Goal: Information Seeking & Learning: Find specific fact

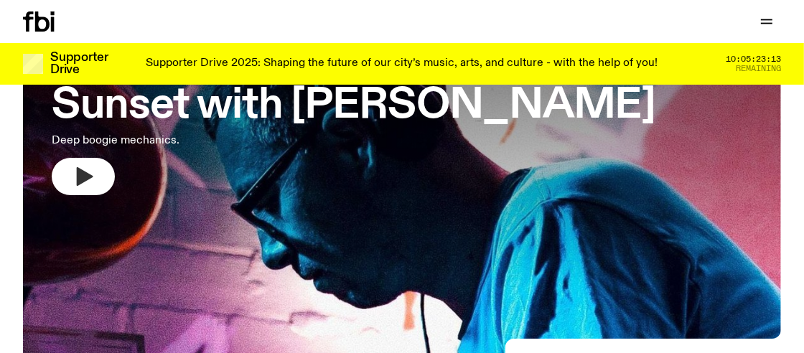
scroll to position [118, 0]
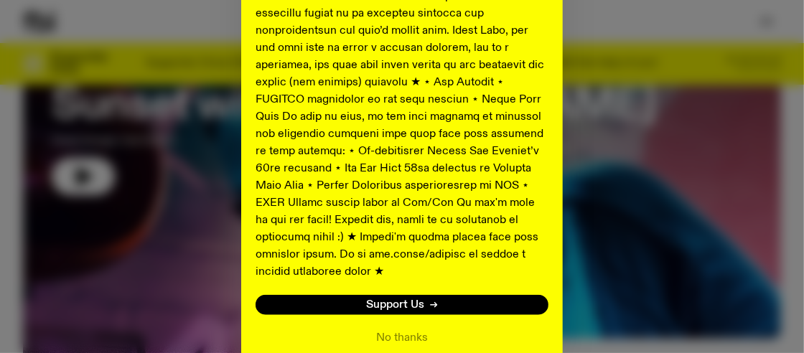
scroll to position [846, 0]
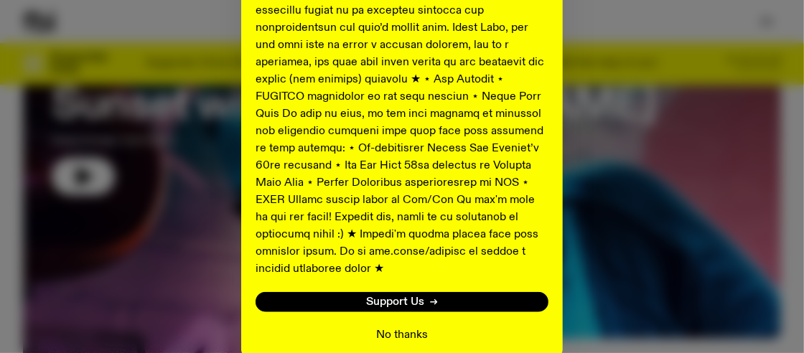
click at [391, 327] on button "No thanks" at bounding box center [402, 335] width 52 height 17
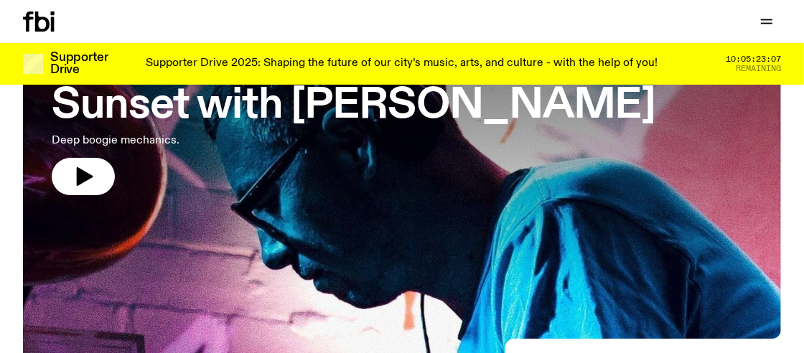
scroll to position [0, 0]
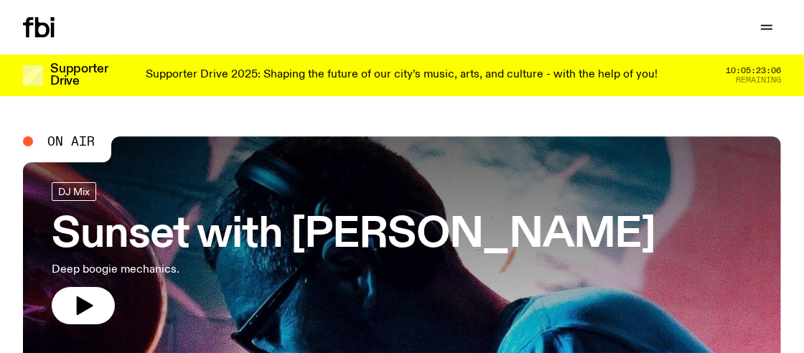
click at [647, 78] on p "Supporter Drive 2025: Shaping the future of our city’s music, arts, and culture…" at bounding box center [402, 75] width 512 height 13
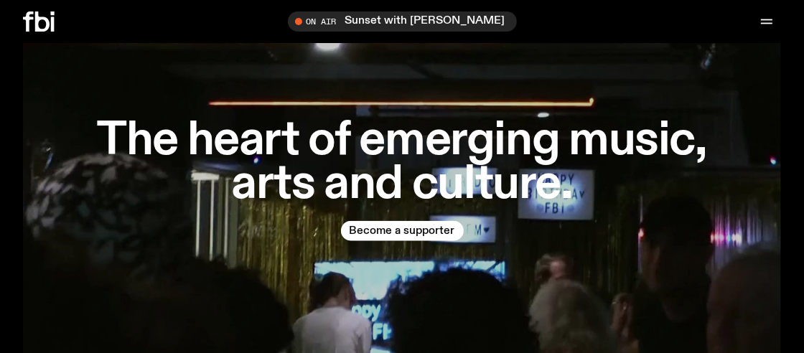
scroll to position [1166, 0]
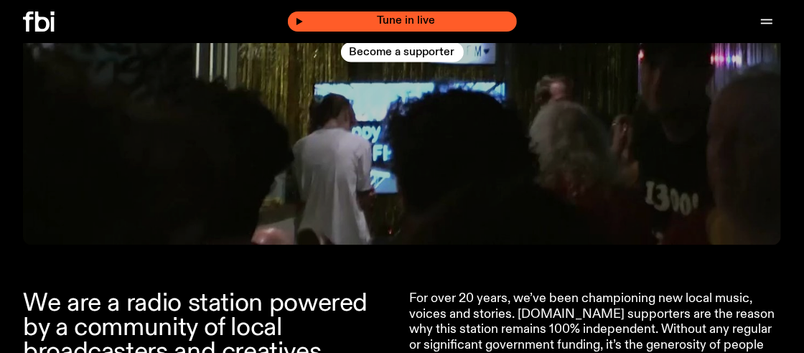
click at [459, 14] on div "Tune in live" at bounding box center [402, 21] width 229 height 20
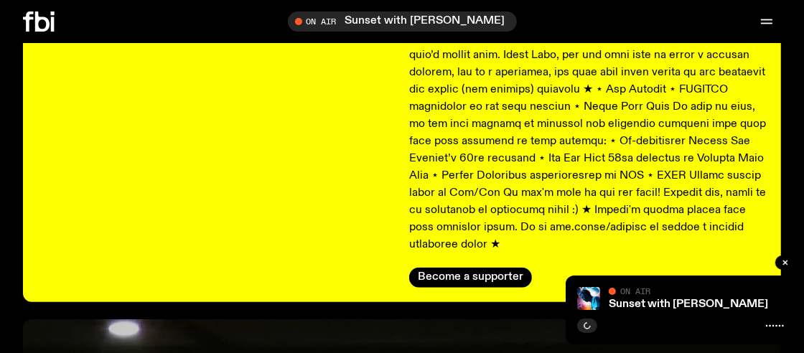
scroll to position [546, 0]
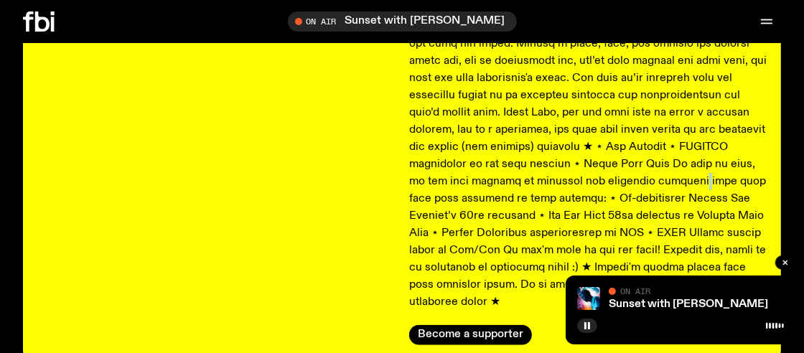
drag, startPoint x: 694, startPoint y: 308, endPoint x: 579, endPoint y: 186, distance: 167.1
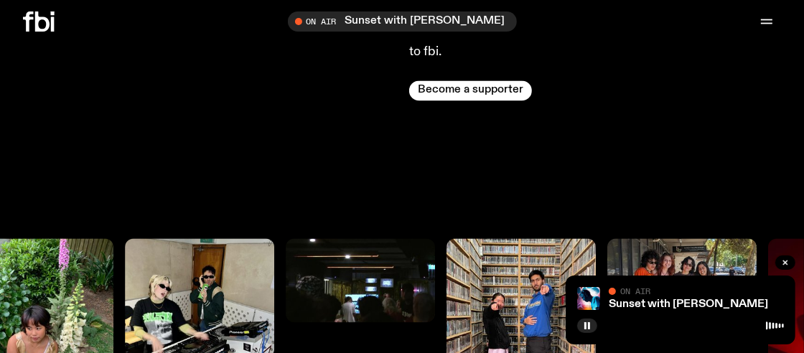
scroll to position [1807, 0]
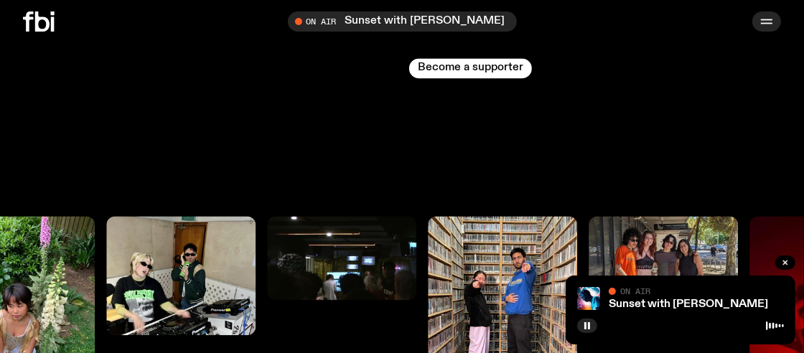
click at [760, 24] on icon "button" at bounding box center [766, 21] width 17 height 17
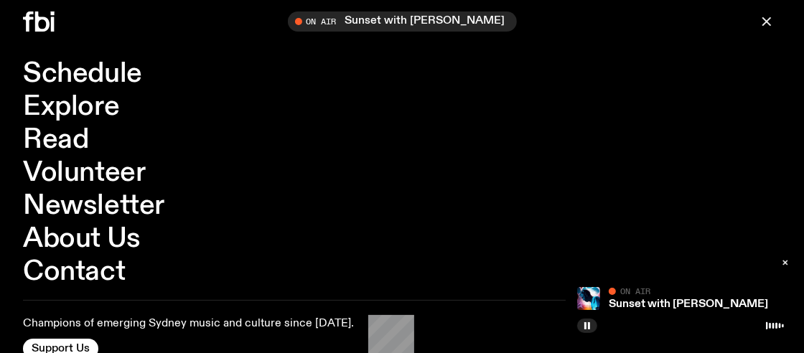
click at [47, 81] on link "Schedule" at bounding box center [82, 73] width 119 height 27
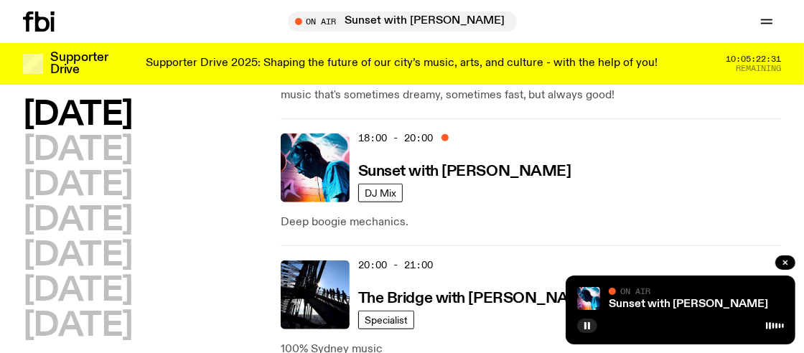
scroll to position [783, 0]
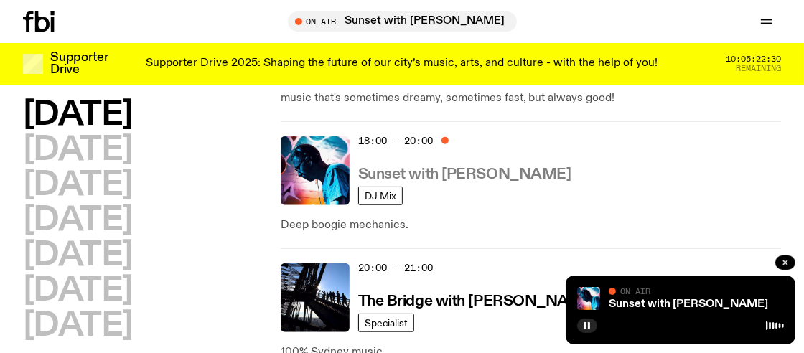
click at [500, 172] on h3 "Sunset with [PERSON_NAME]" at bounding box center [464, 174] width 213 height 15
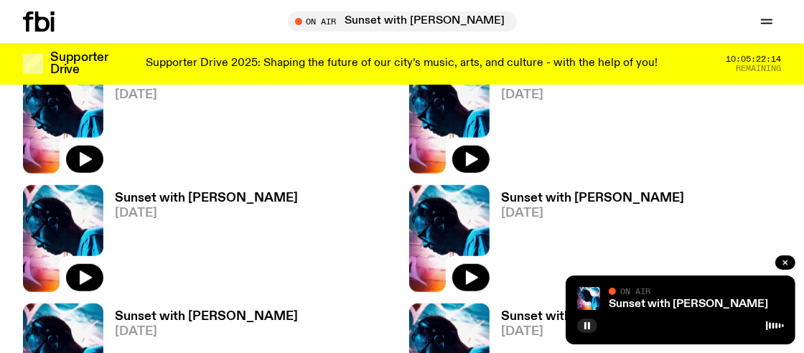
scroll to position [680, 0]
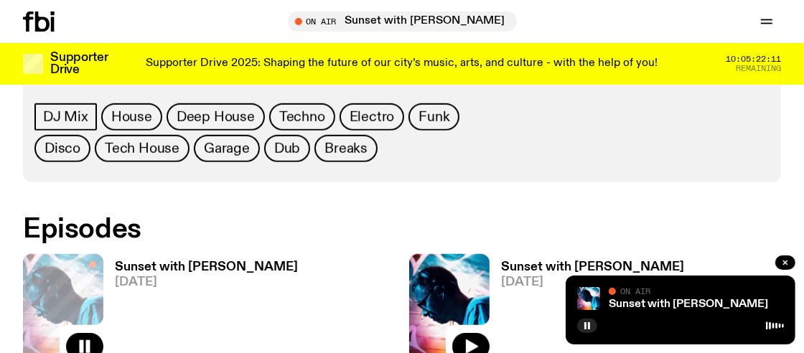
click at [162, 290] on link "Sunset with [PERSON_NAME] [DATE]" at bounding box center [200, 311] width 195 height 100
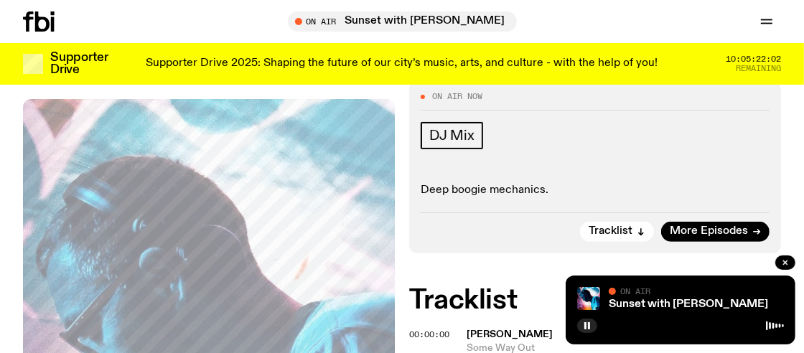
scroll to position [237, 0]
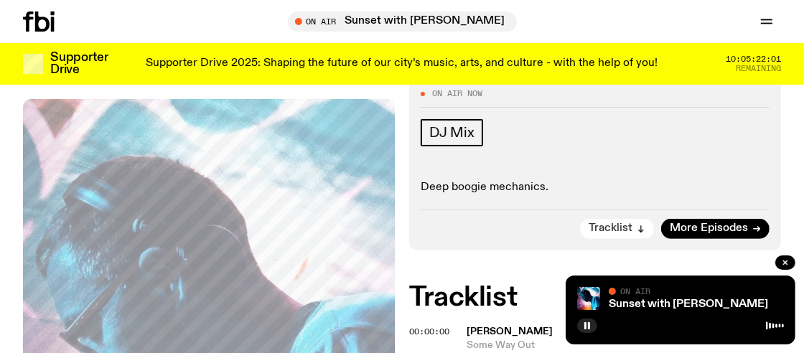
click at [611, 235] on button "Tracklist" at bounding box center [617, 229] width 74 height 20
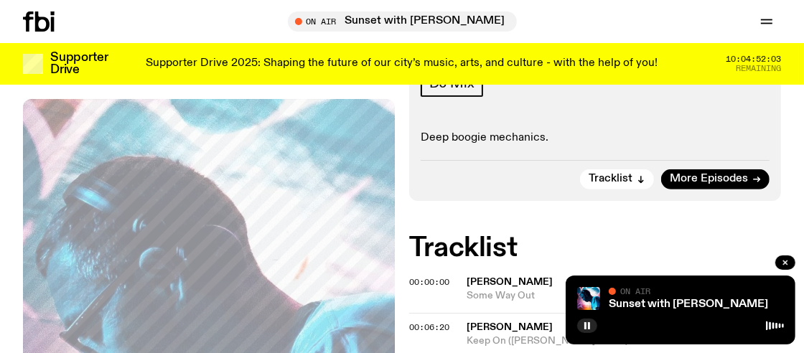
scroll to position [288, 0]
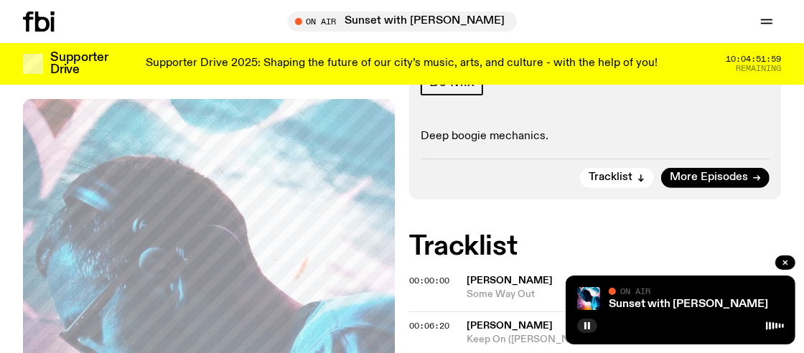
click at [729, 293] on div "On Air" at bounding box center [696, 292] width 175 height 11
click at [732, 306] on link "Sunset with [PERSON_NAME]" at bounding box center [688, 304] width 159 height 11
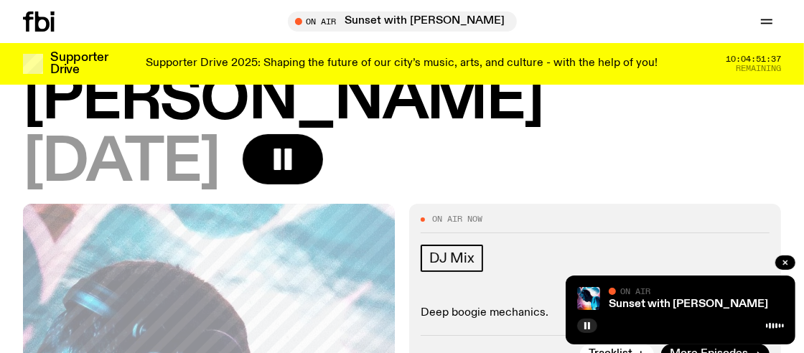
scroll to position [0, 0]
